Goal: Task Accomplishment & Management: Use online tool/utility

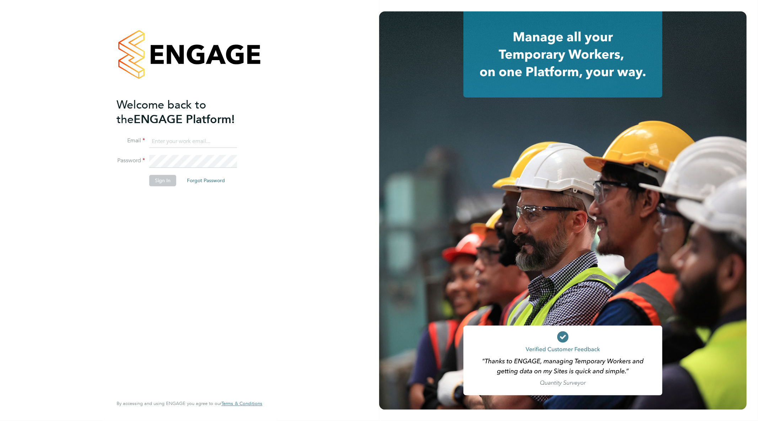
click at [210, 135] on input at bounding box center [193, 141] width 88 height 13
type input "goncalo.rodrigues@madigangill.co.uk"
click at [167, 180] on button "Sign In" at bounding box center [162, 180] width 27 height 11
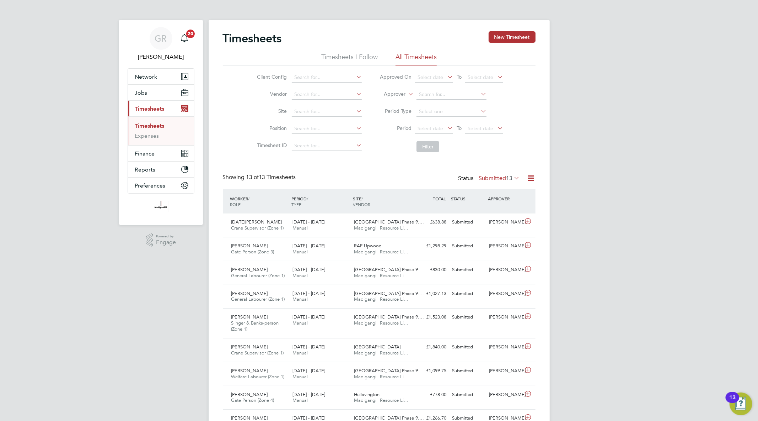
click at [527, 176] on icon at bounding box center [531, 177] width 9 height 9
click at [454, 194] on li "Export Timesheets" at bounding box center [487, 195] width 94 height 10
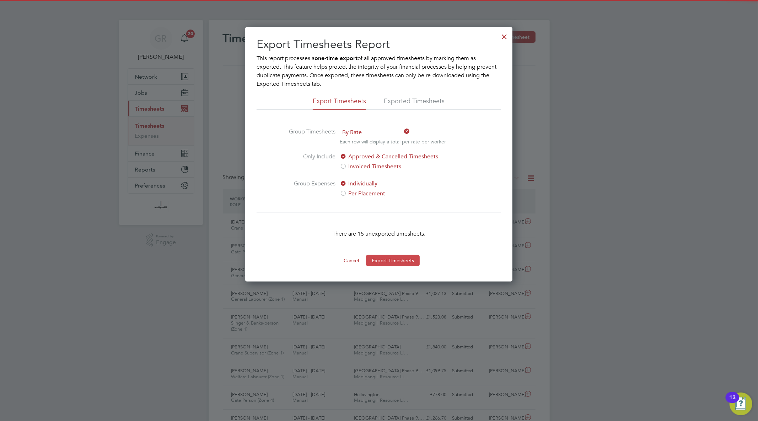
click at [407, 260] on button "Export Timesheets" at bounding box center [393, 260] width 54 height 11
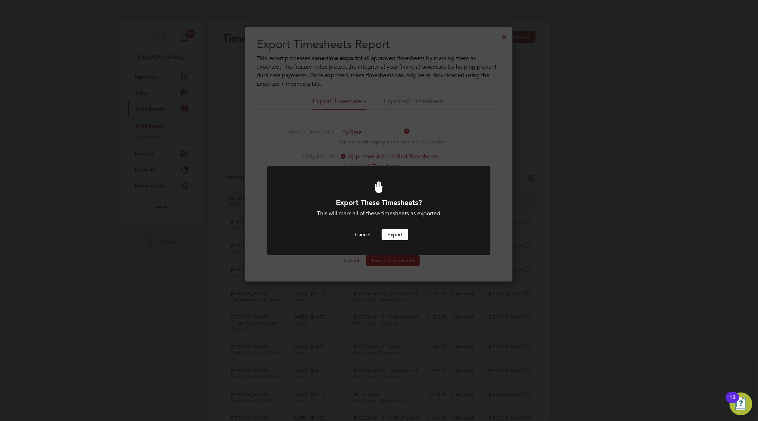
click at [389, 239] on button "Export" at bounding box center [395, 234] width 27 height 11
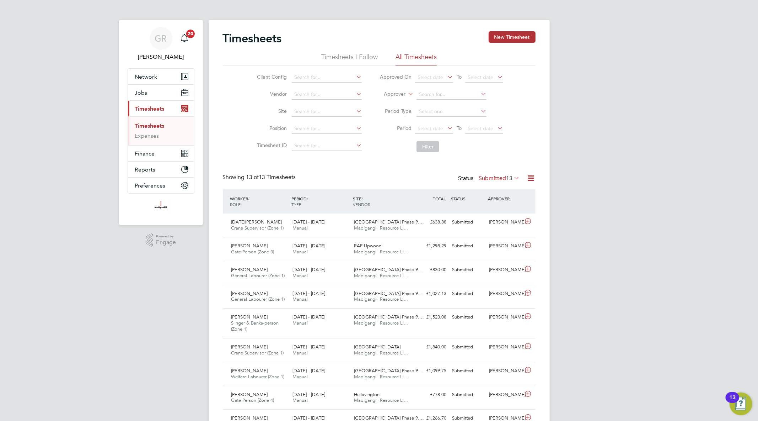
click at [533, 176] on icon at bounding box center [531, 177] width 9 height 9
click at [491, 197] on li "Export Timesheets" at bounding box center [487, 195] width 94 height 10
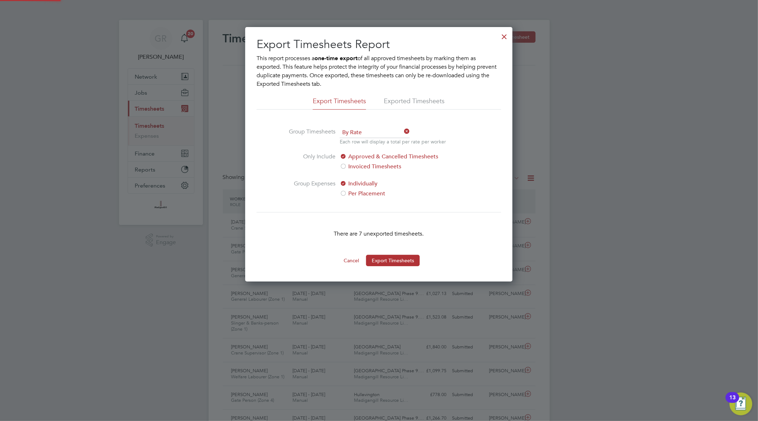
scroll to position [254, 267]
click at [387, 256] on button "Export Timesheets" at bounding box center [393, 260] width 54 height 11
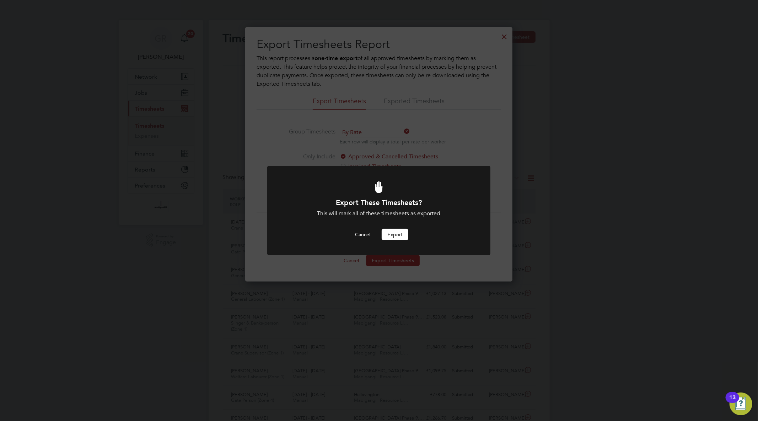
click at [392, 237] on button "Export" at bounding box center [395, 234] width 27 height 11
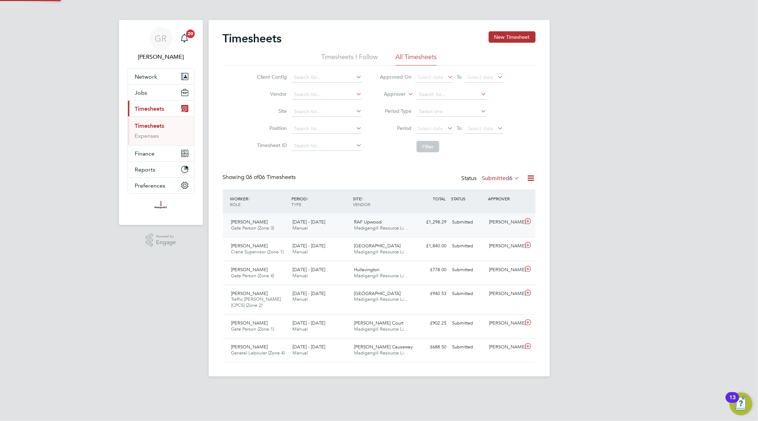
scroll to position [18, 62]
